Goal: Task Accomplishment & Management: Manage account settings

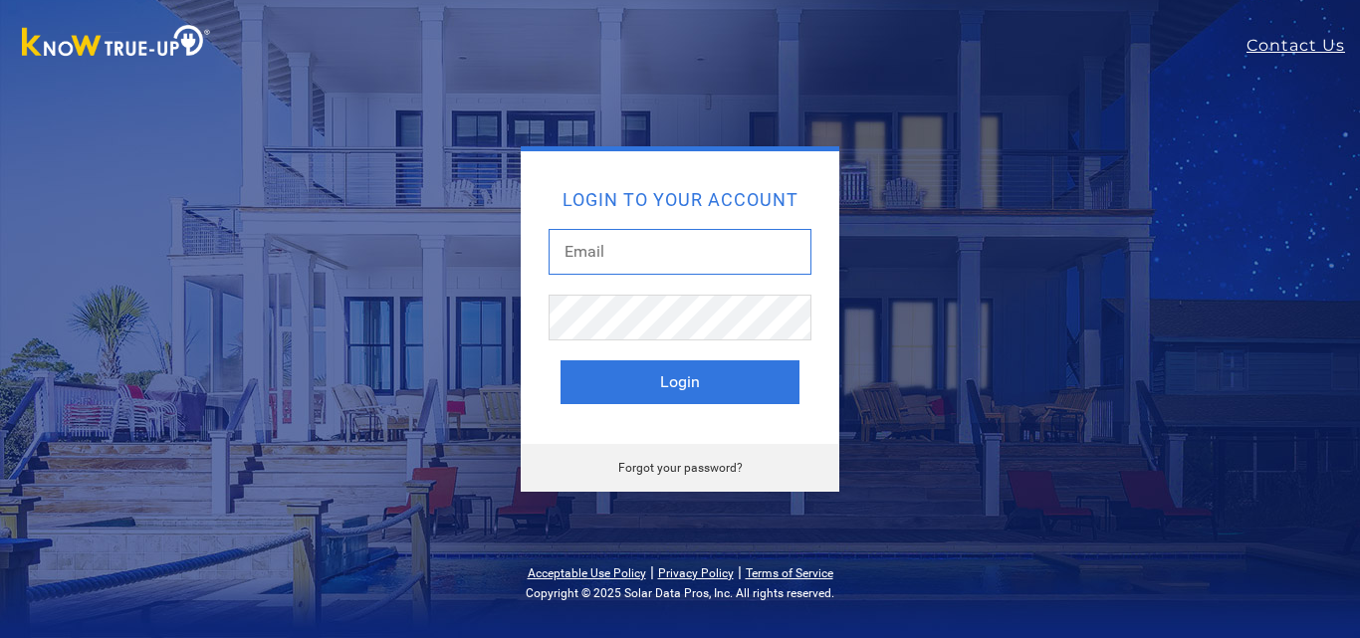
click at [657, 260] on input "text" at bounding box center [680, 252] width 263 height 46
type input "t"
type input "[PERSON_NAME][EMAIL_ADDRESS][DOMAIN_NAME]"
click at [561, 360] on button "Login" at bounding box center [680, 382] width 239 height 44
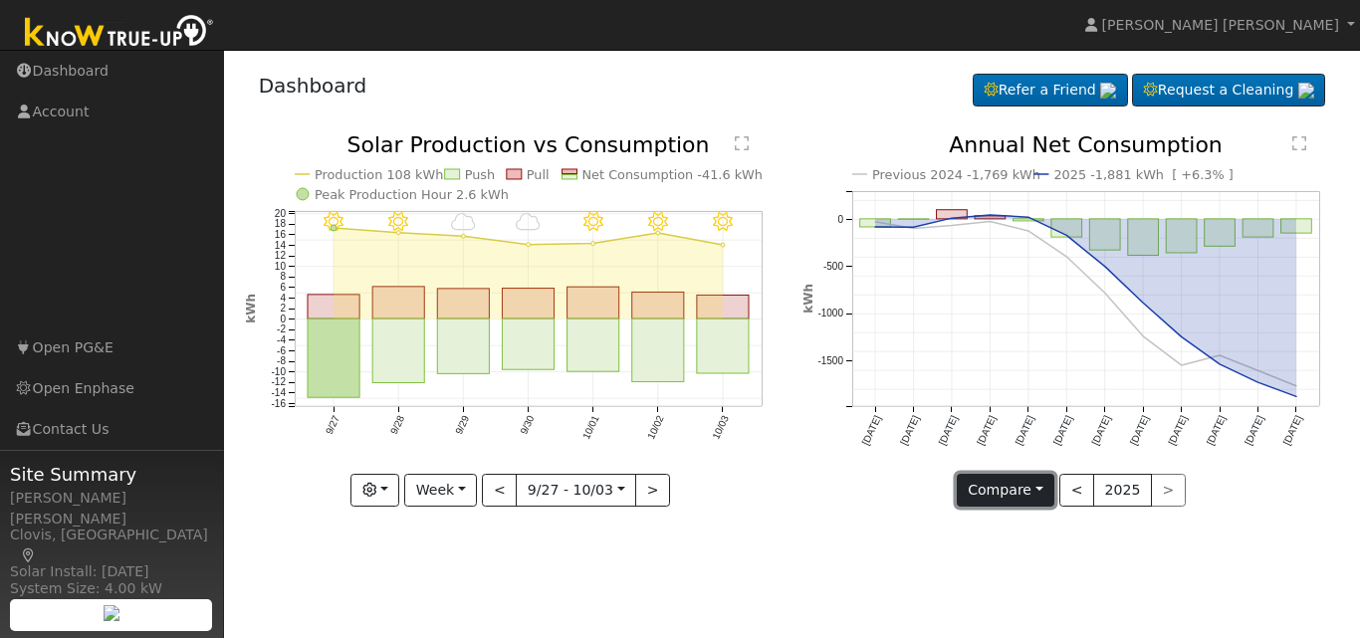
click at [1039, 493] on button "Compare" at bounding box center [1006, 491] width 99 height 34
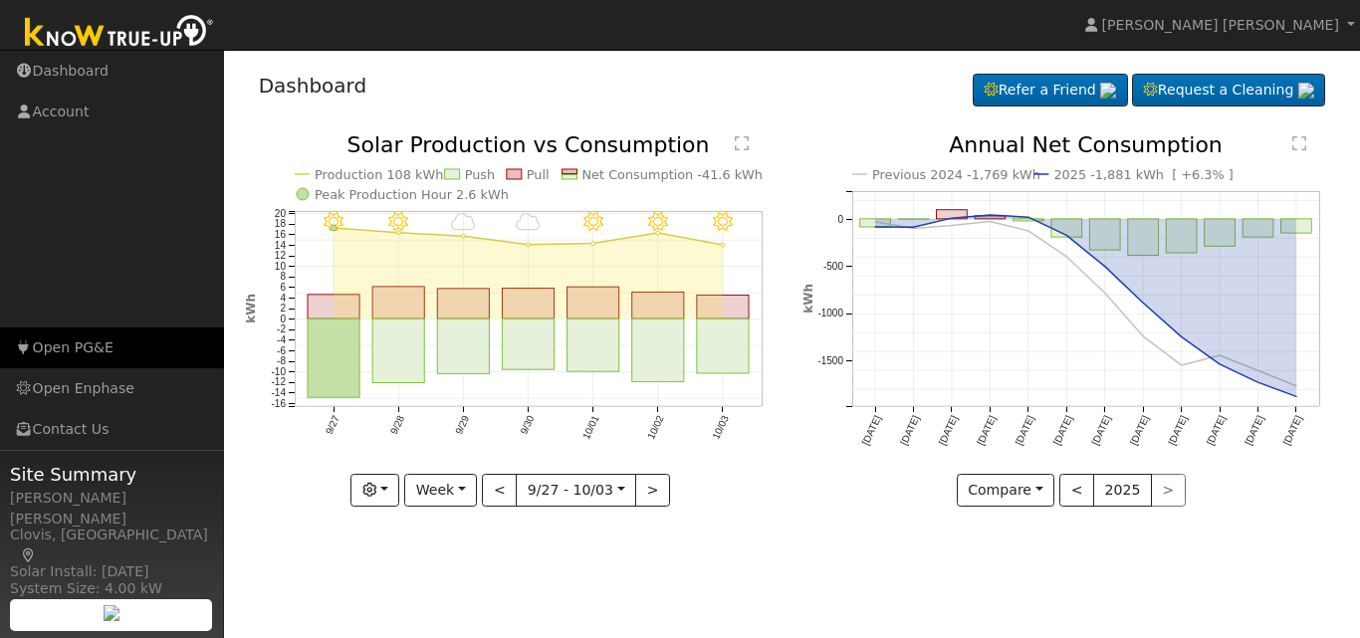
click at [69, 356] on link "Open PG&E" at bounding box center [112, 348] width 224 height 41
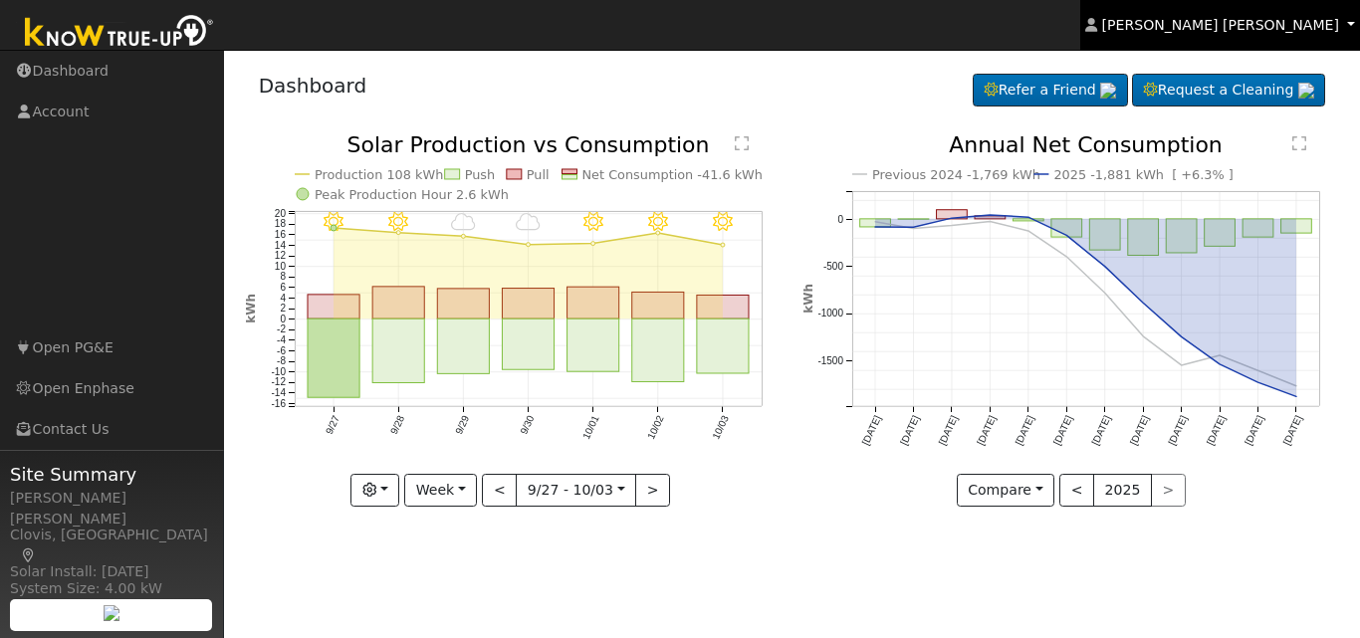
click at [1231, 32] on span "Mohammad Ali Shadian" at bounding box center [1220, 25] width 237 height 16
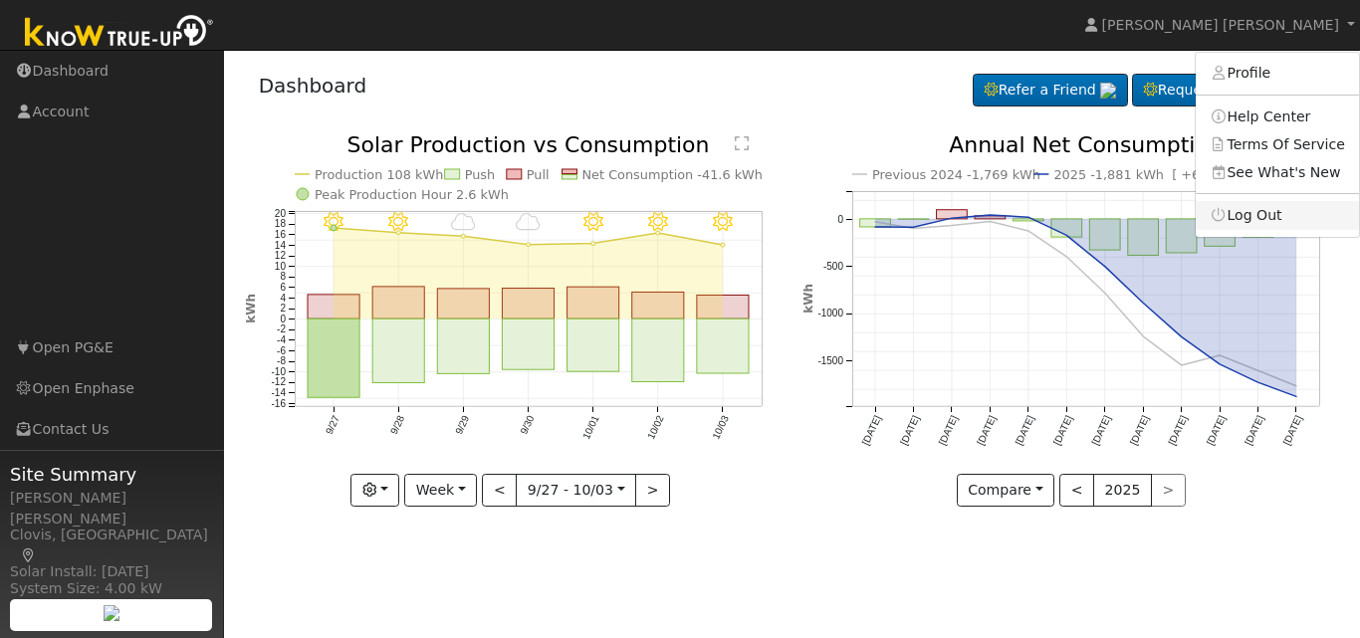
click at [1263, 221] on link "Log Out" at bounding box center [1277, 215] width 163 height 28
